Goal: Task Accomplishment & Management: Manage account settings

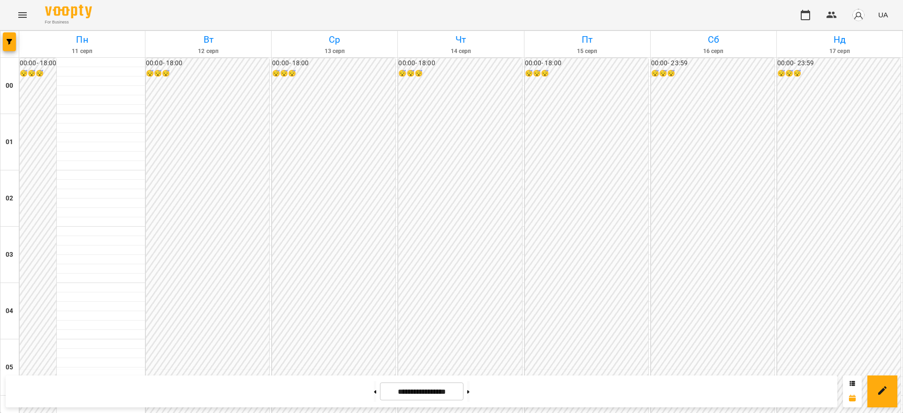
scroll to position [938, 0]
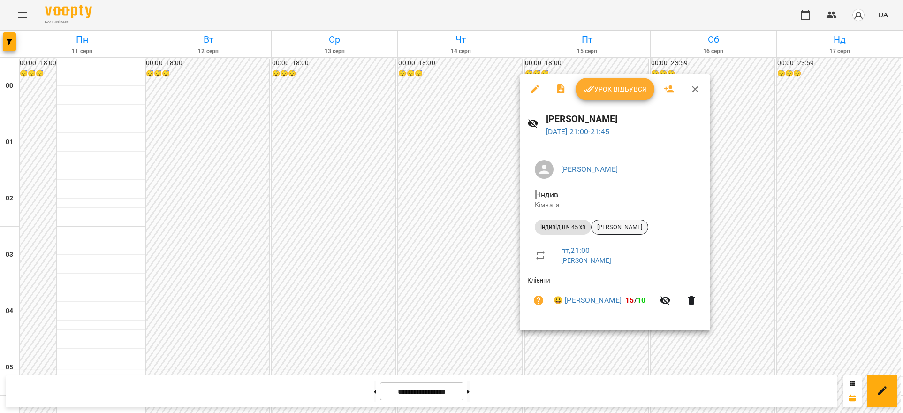
click at [612, 227] on span "[PERSON_NAME]" at bounding box center [619, 227] width 56 height 8
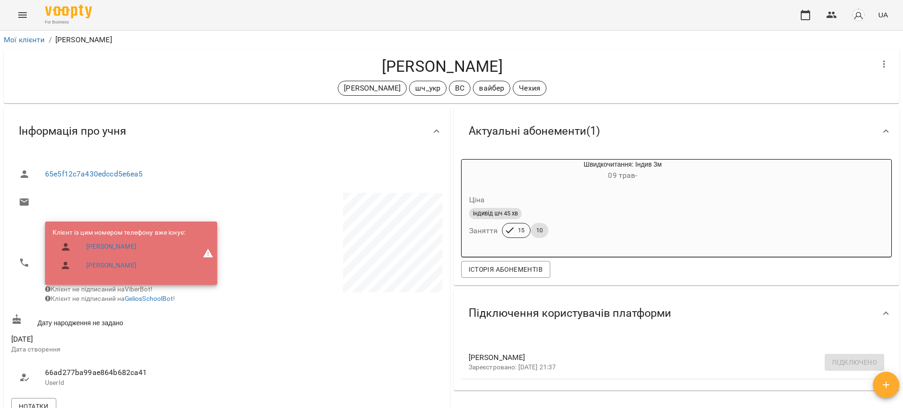
scroll to position [176, 0]
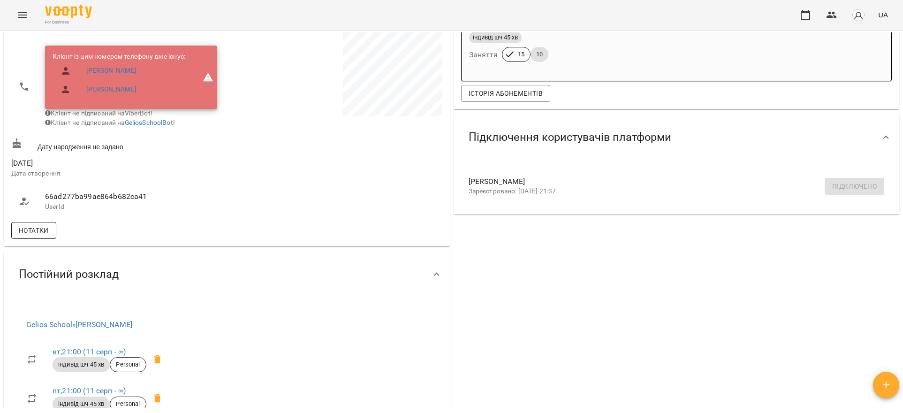
click at [43, 233] on span "Нотатки" at bounding box center [34, 230] width 30 height 11
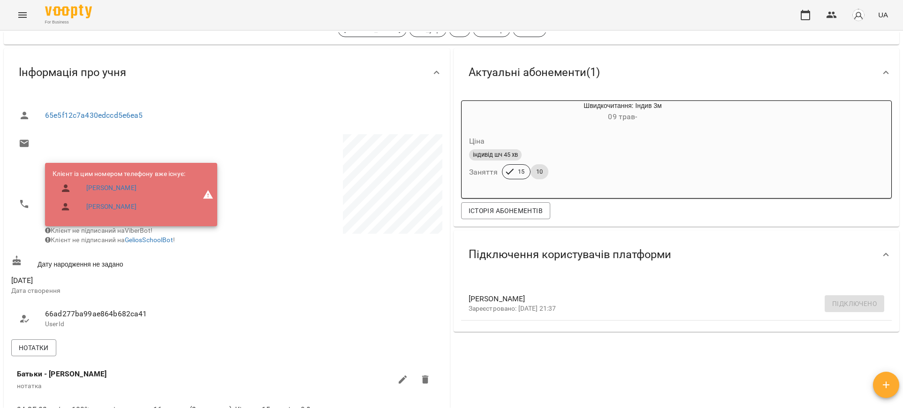
scroll to position [0, 0]
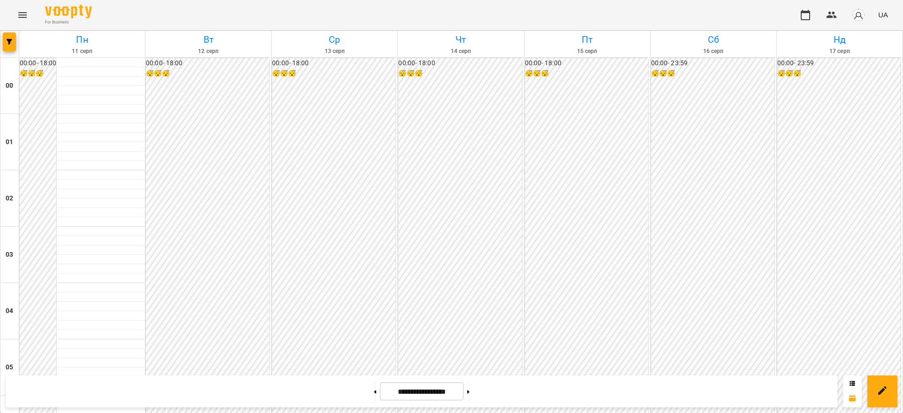
scroll to position [1038, 0]
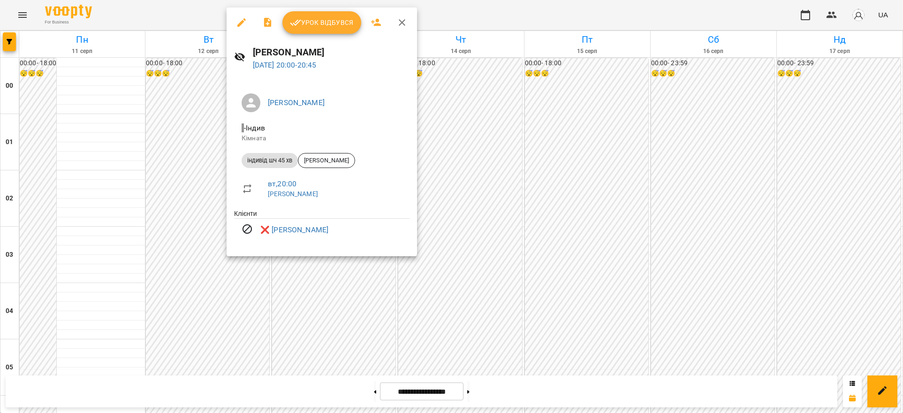
click at [175, 166] on div at bounding box center [451, 206] width 903 height 413
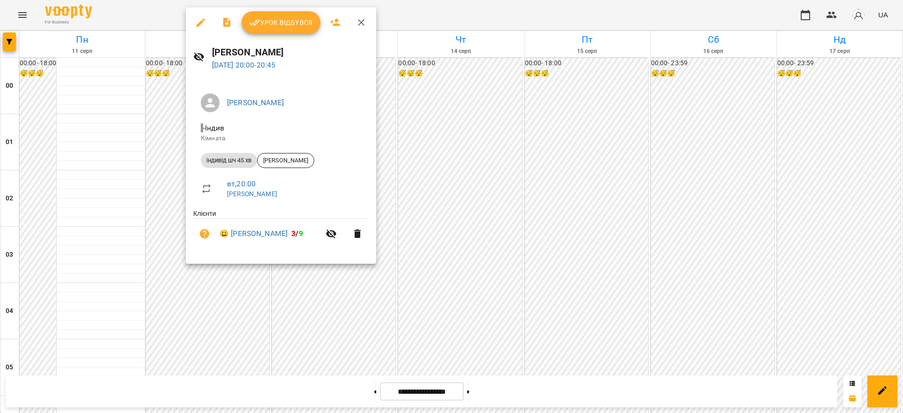
click at [175, 165] on div at bounding box center [451, 206] width 903 height 413
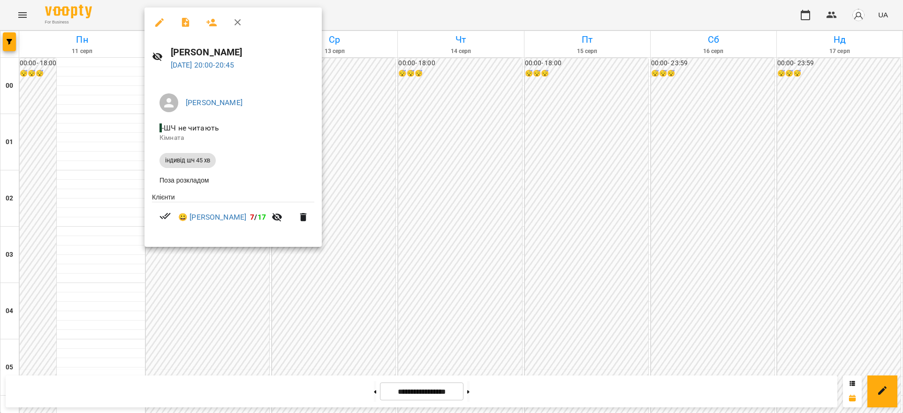
click at [368, 233] on div at bounding box center [451, 206] width 903 height 413
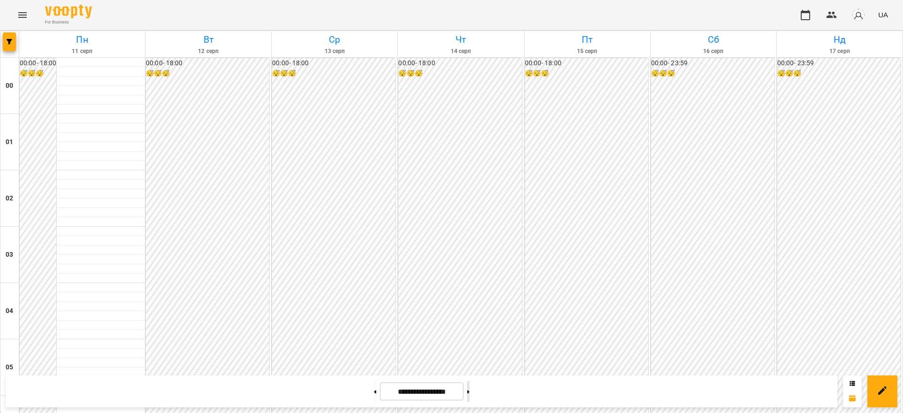
click at [469, 389] on button at bounding box center [468, 391] width 2 height 21
click at [469, 391] on icon at bounding box center [468, 391] width 2 height 3
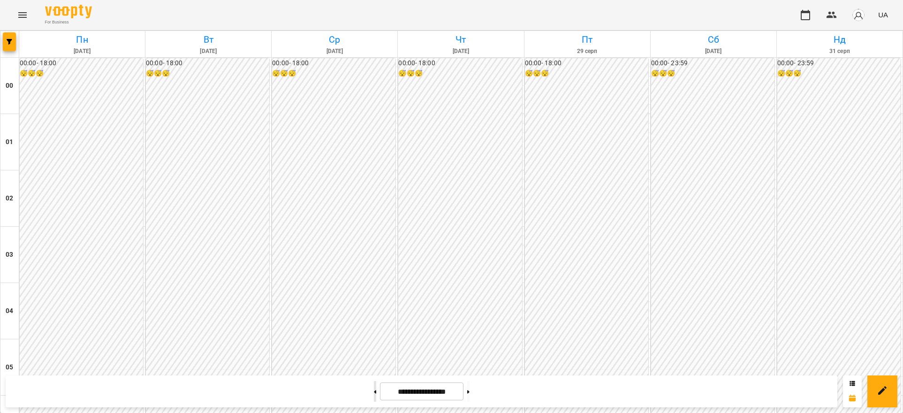
click at [374, 392] on icon at bounding box center [375, 391] width 2 height 3
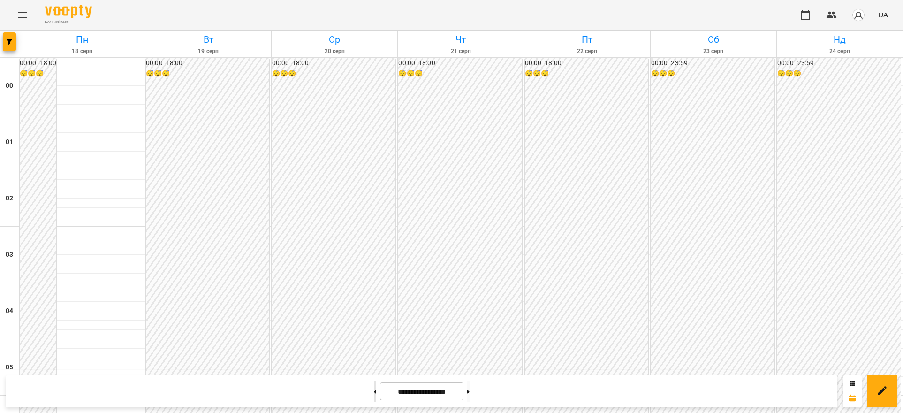
click at [374, 390] on icon at bounding box center [375, 392] width 2 height 4
click at [469, 391] on button at bounding box center [468, 391] width 2 height 21
type input "**********"
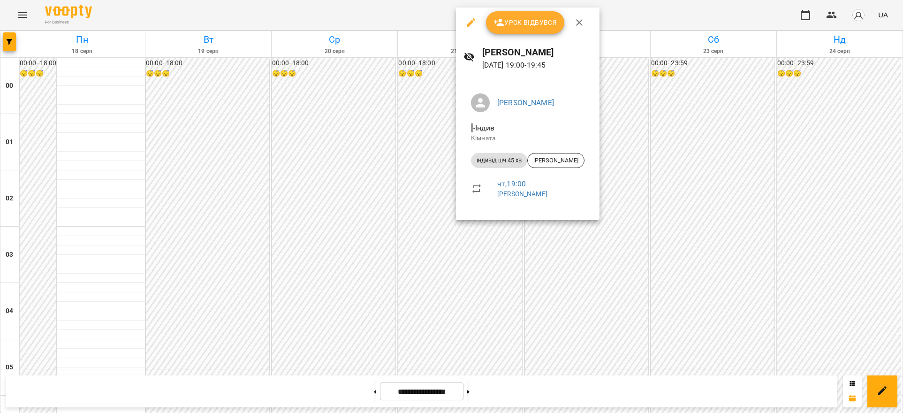
click at [457, 286] on div at bounding box center [451, 206] width 903 height 413
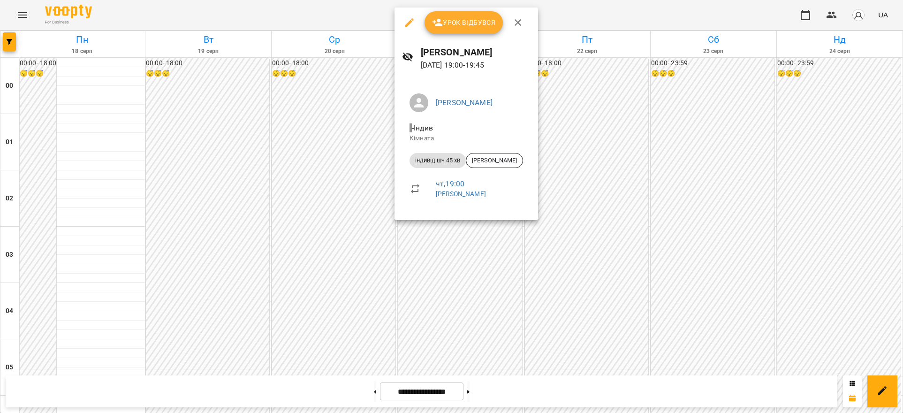
click at [468, 289] on div at bounding box center [451, 206] width 903 height 413
